Goal: Task Accomplishment & Management: Use online tool/utility

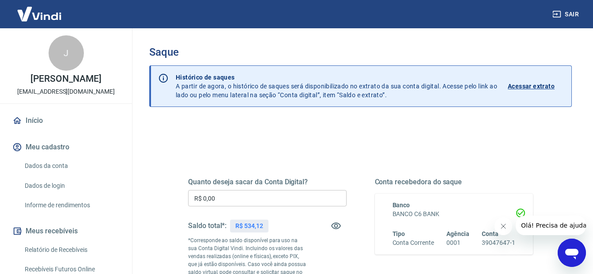
click at [214, 200] on input "R$ 0,00" at bounding box center [267, 198] width 158 height 16
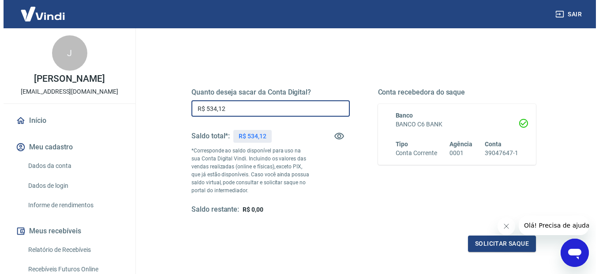
scroll to position [132, 0]
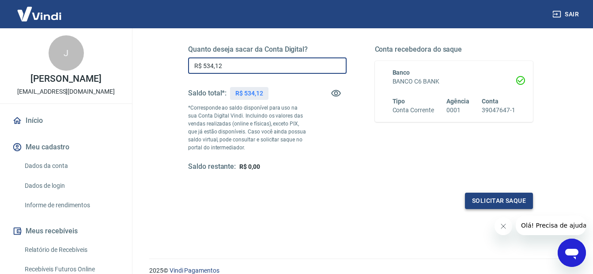
type input "R$ 534,12"
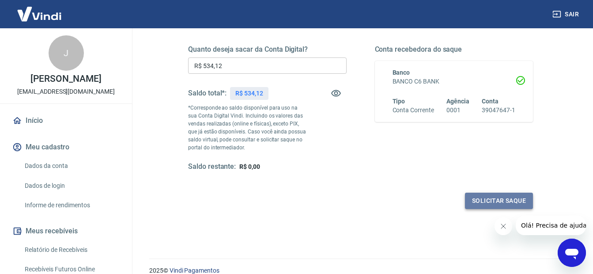
click at [497, 197] on button "Solicitar saque" at bounding box center [499, 200] width 68 height 16
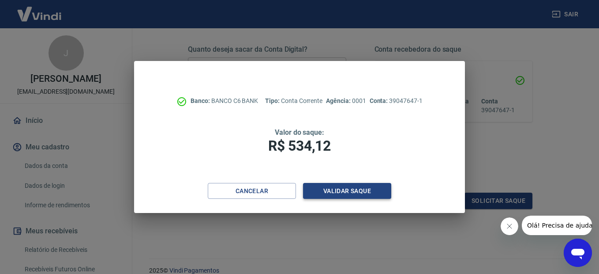
click at [357, 189] on button "Validar saque" at bounding box center [347, 191] width 88 height 16
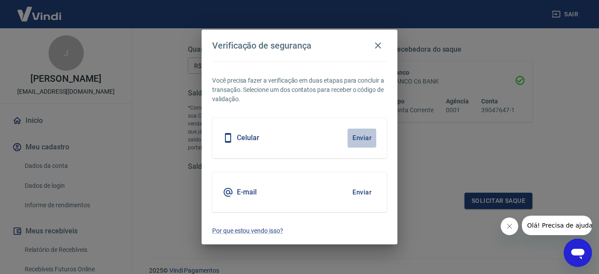
click at [369, 138] on button "Enviar" at bounding box center [362, 137] width 29 height 19
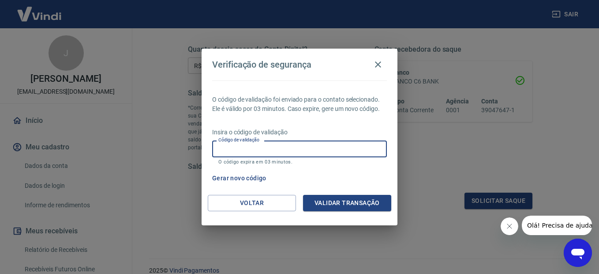
click at [349, 149] on input "Código de validação" at bounding box center [299, 148] width 175 height 16
type input "999081"
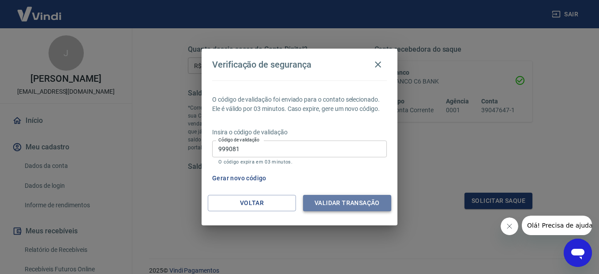
click at [353, 206] on button "Validar transação" at bounding box center [347, 203] width 88 height 16
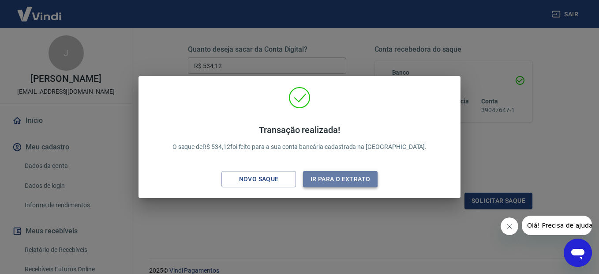
click at [350, 181] on button "Ir para o extrato" at bounding box center [340, 179] width 75 height 16
